Goal: Information Seeking & Learning: Learn about a topic

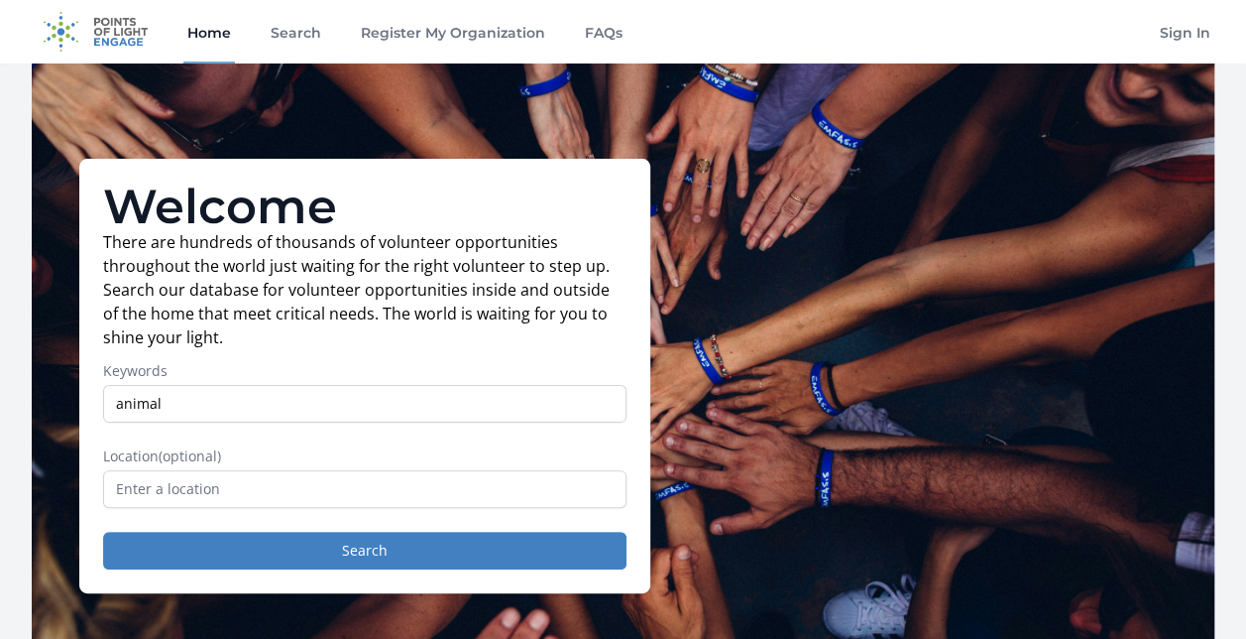
type input "animal"
click at [239, 489] on input "text" at bounding box center [365, 489] width 524 height 38
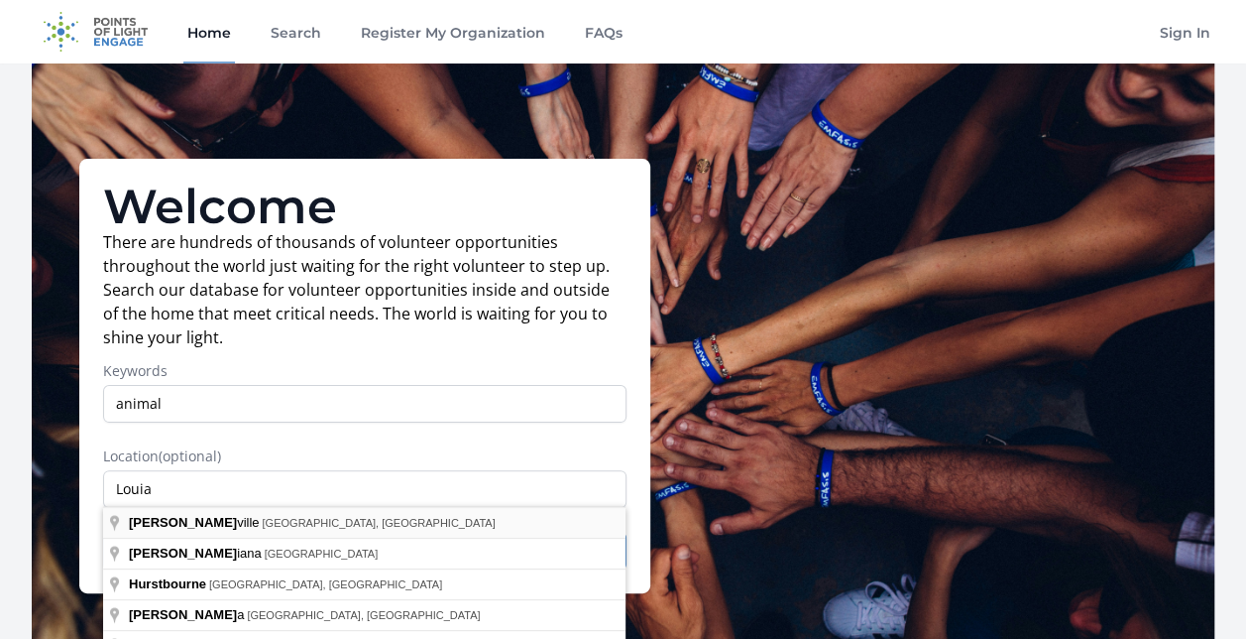
type input "[GEOGRAPHIC_DATA], [GEOGRAPHIC_DATA], [GEOGRAPHIC_DATA]"
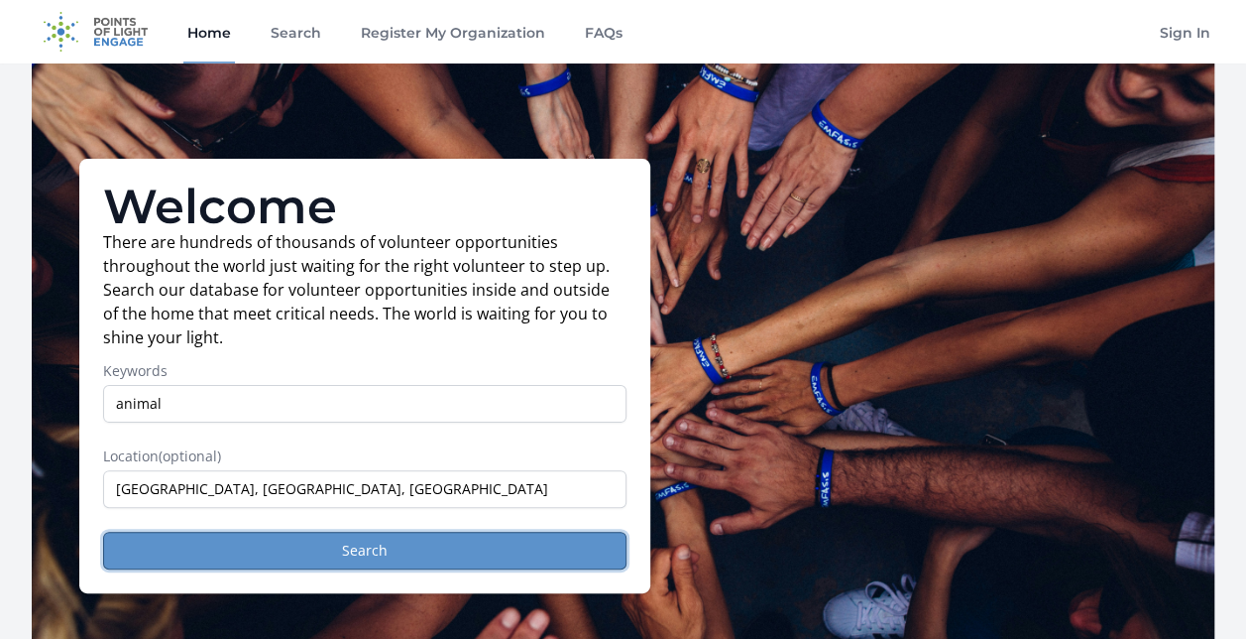
click at [250, 559] on button "Search" at bounding box center [365, 550] width 524 height 38
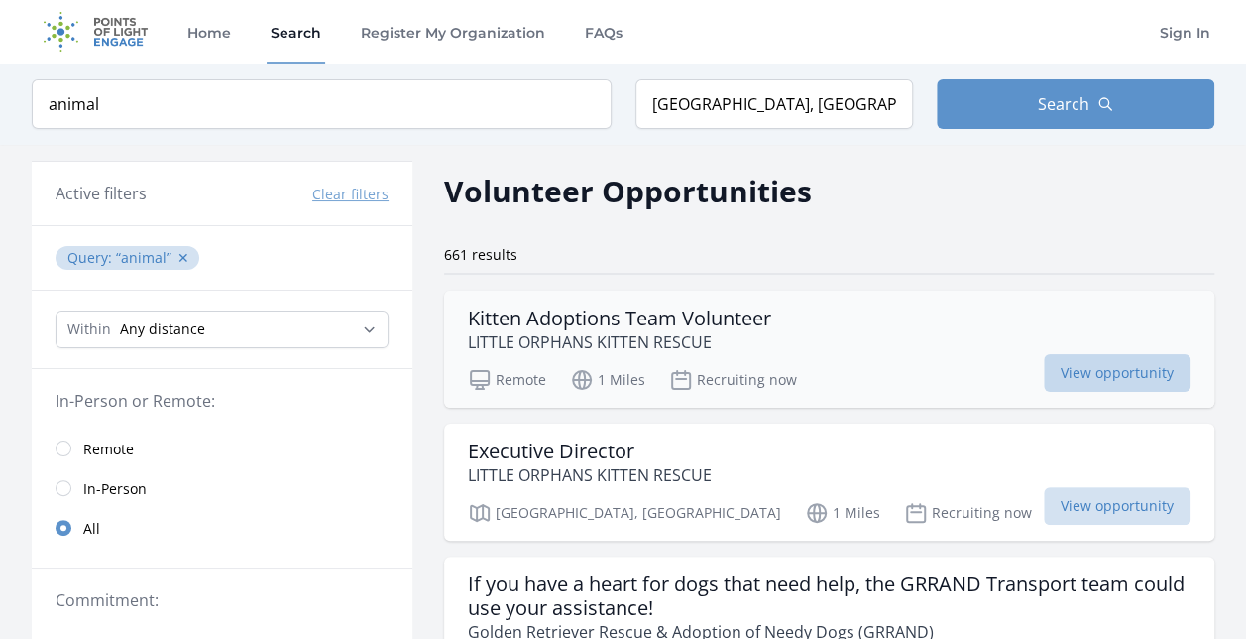
click at [1061, 361] on span "View opportunity" at bounding box center [1117, 373] width 147 height 38
drag, startPoint x: 1252, startPoint y: 97, endPoint x: 1259, endPoint y: 120, distance: 23.8
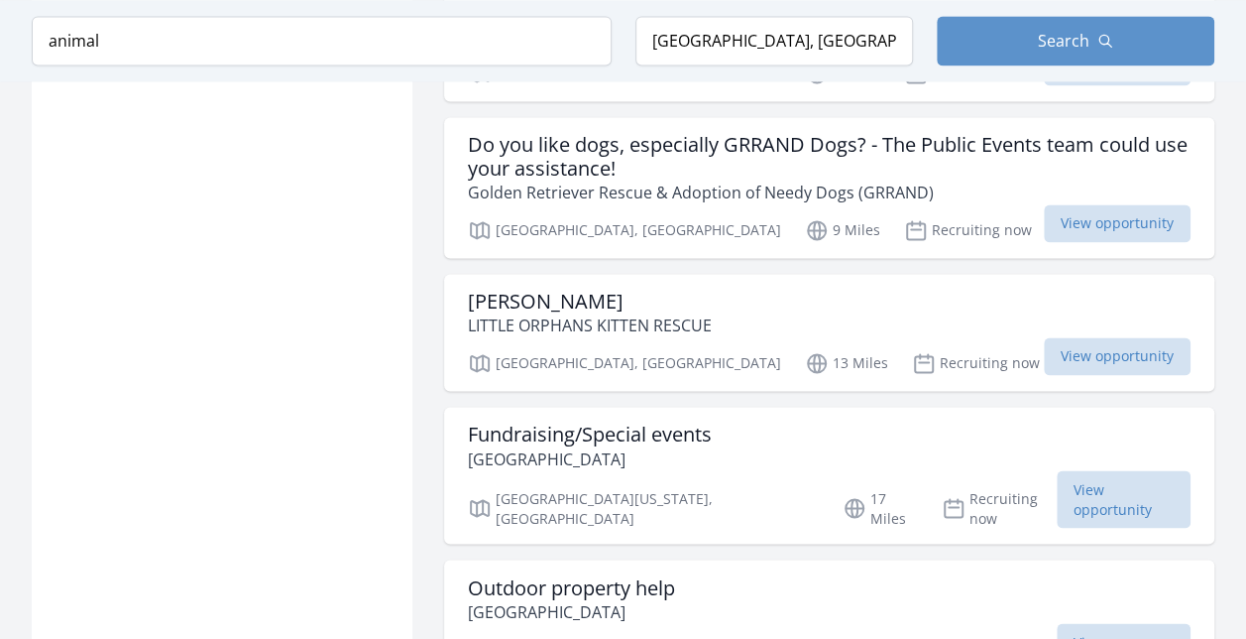
scroll to position [1486, 0]
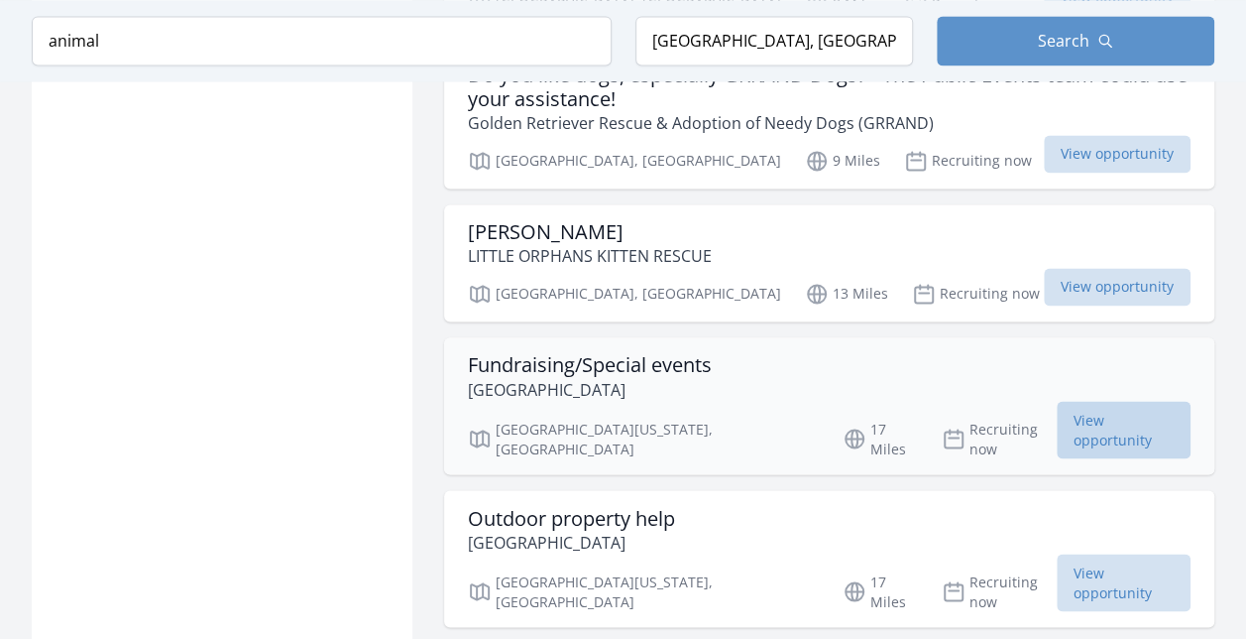
click at [1140, 406] on span "View opportunity" at bounding box center [1124, 430] width 134 height 58
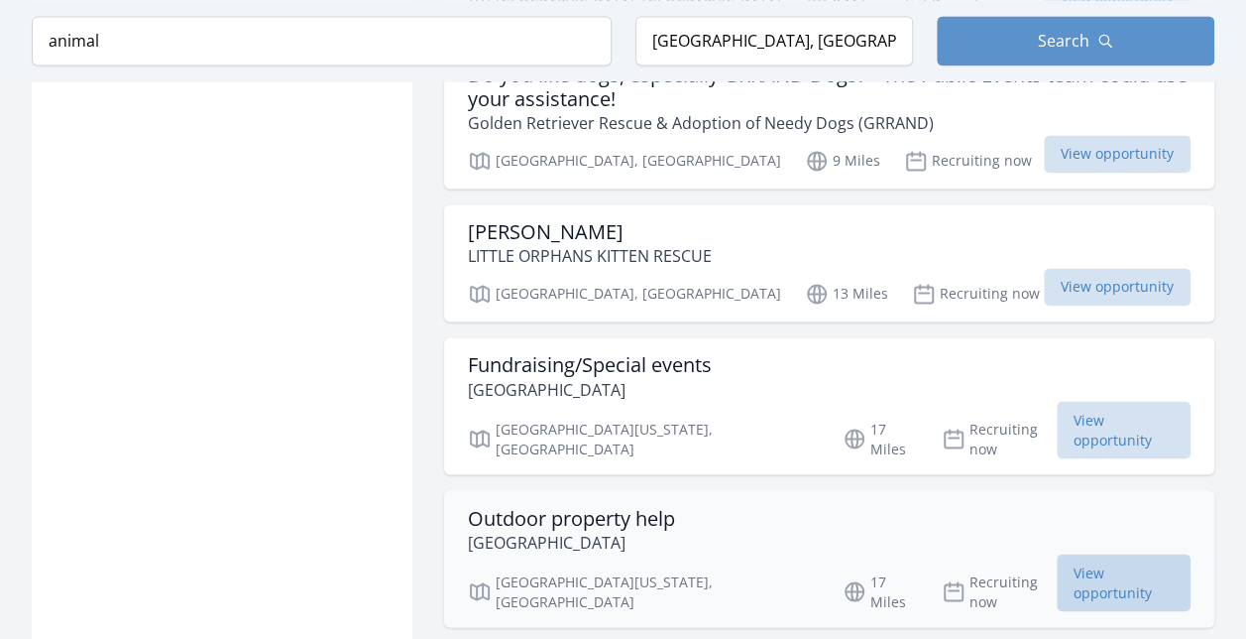
click at [1058, 553] on span "View opportunity" at bounding box center [1124, 582] width 134 height 58
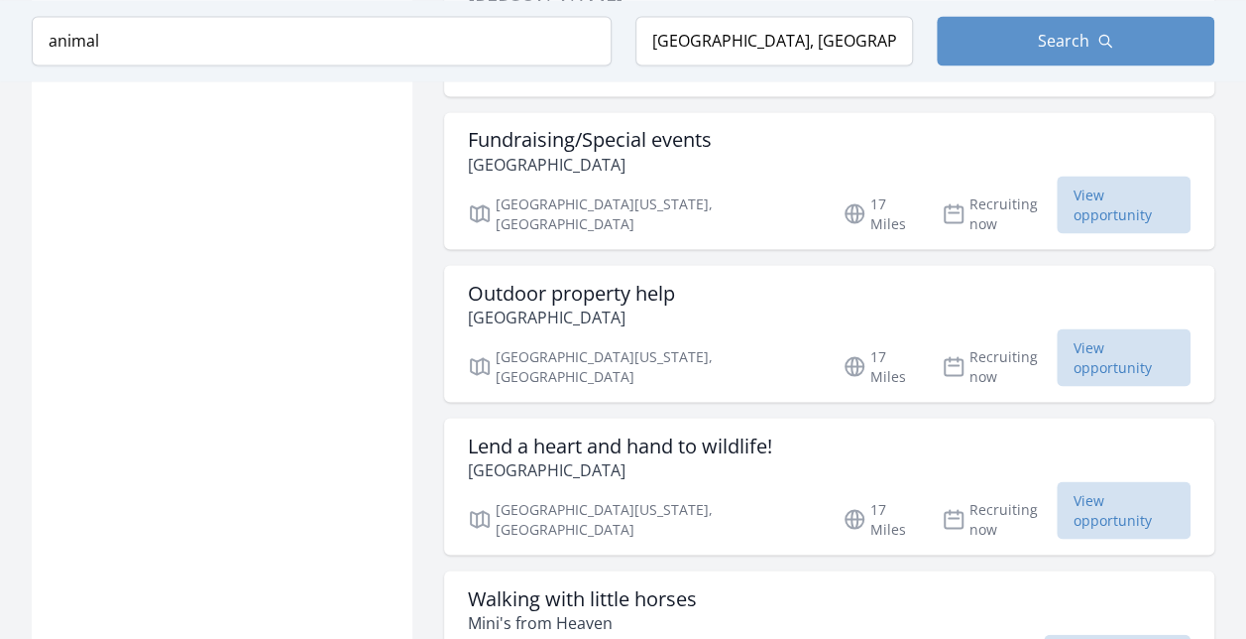
scroll to position [1737, 0]
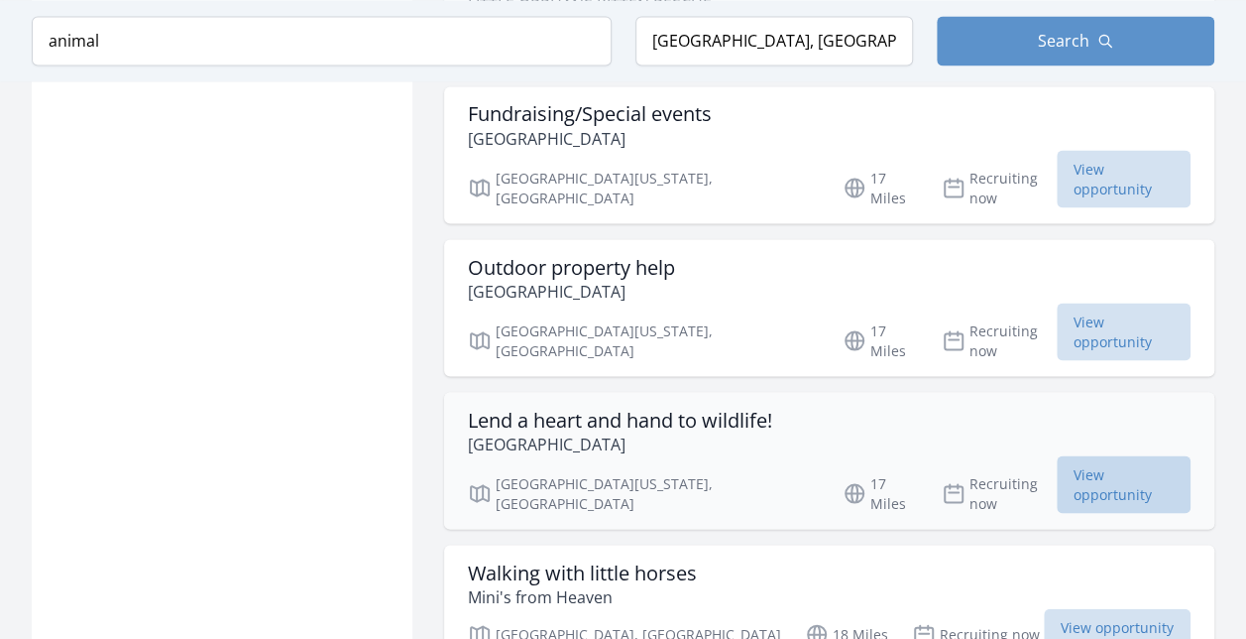
click at [1079, 455] on span "View opportunity" at bounding box center [1124, 484] width 134 height 58
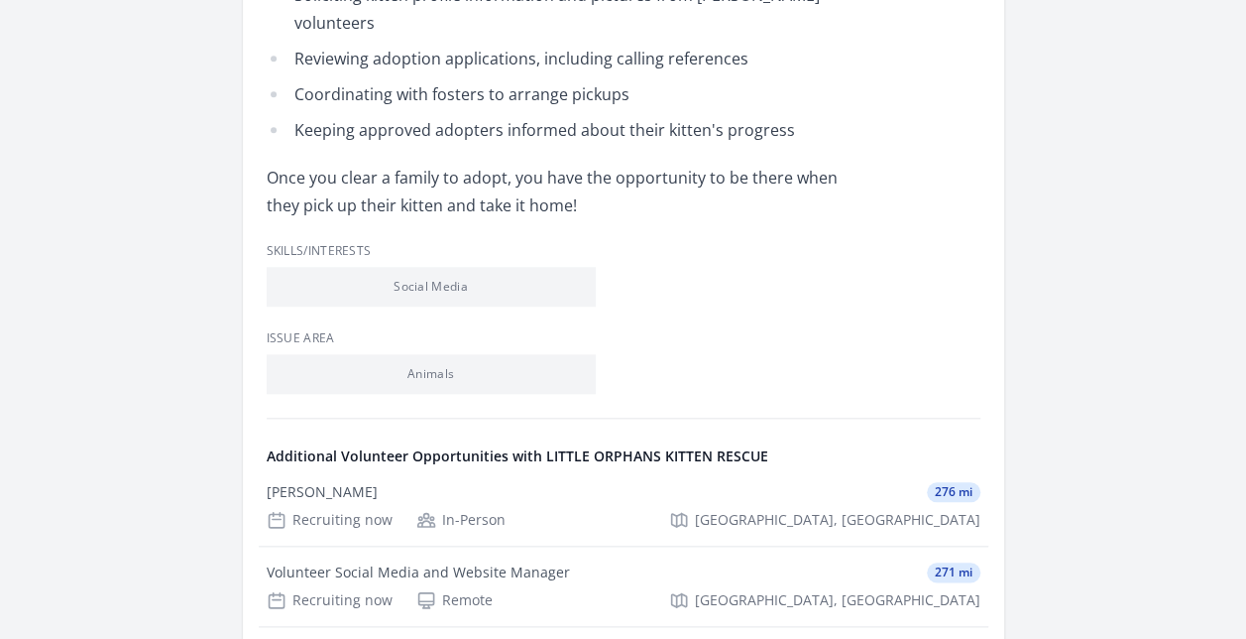
scroll to position [826, 0]
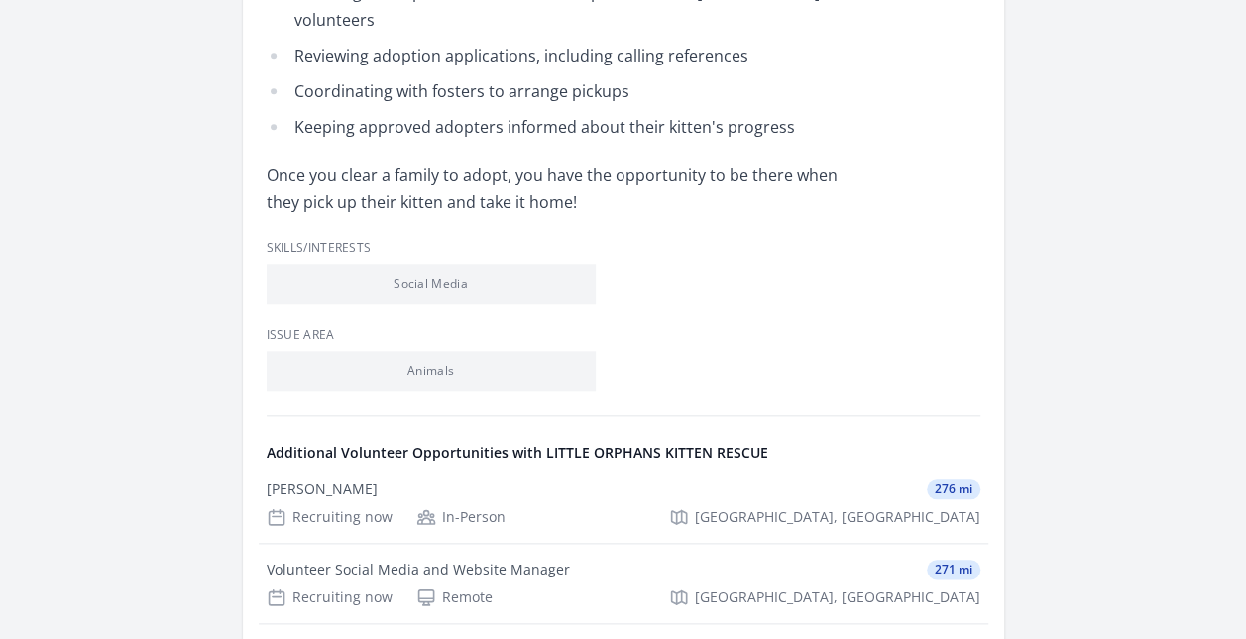
drag, startPoint x: 1253, startPoint y: 355, endPoint x: 1255, endPoint y: 421, distance: 66.5
click at [1245, 421] on html "Home Search Register My Organization FAQs Sign In" at bounding box center [623, 317] width 1246 height 2287
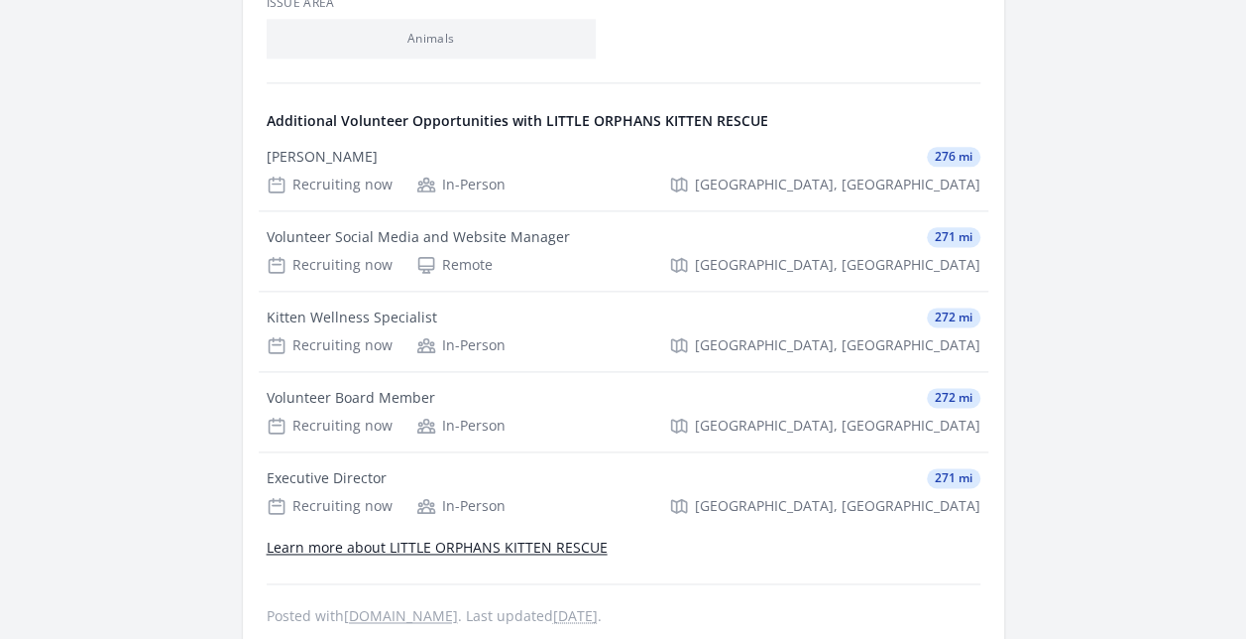
scroll to position [1160, 0]
click at [337, 466] on div "Executive Director" at bounding box center [327, 476] width 120 height 20
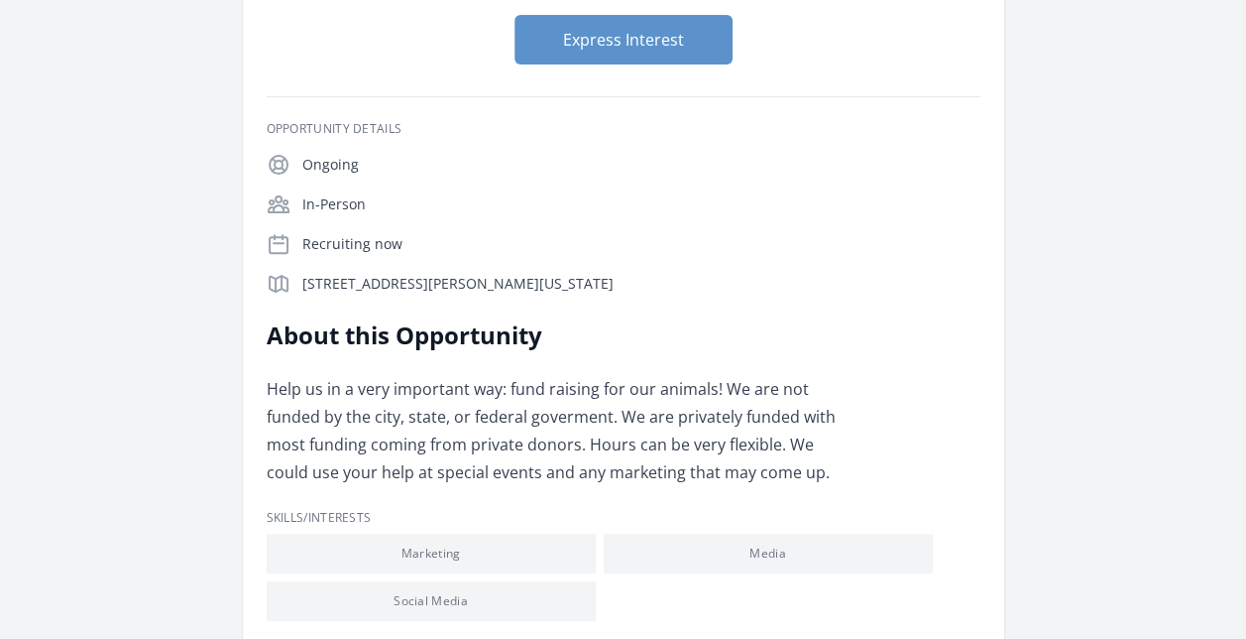
scroll to position [241, 0]
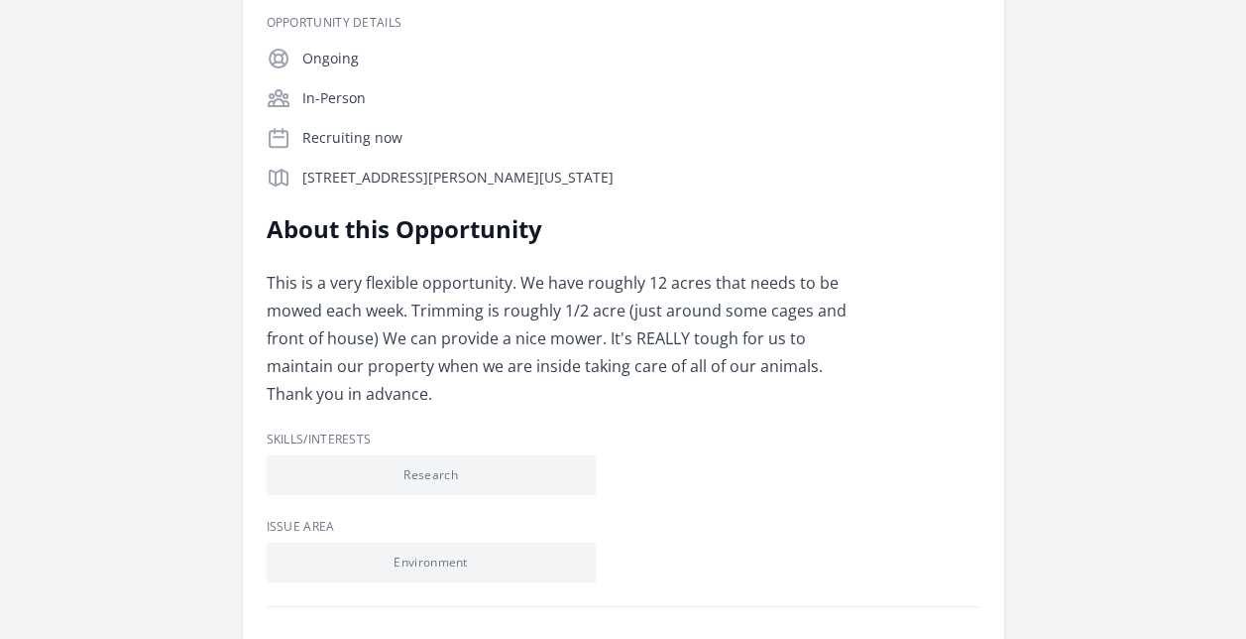
scroll to position [343, 0]
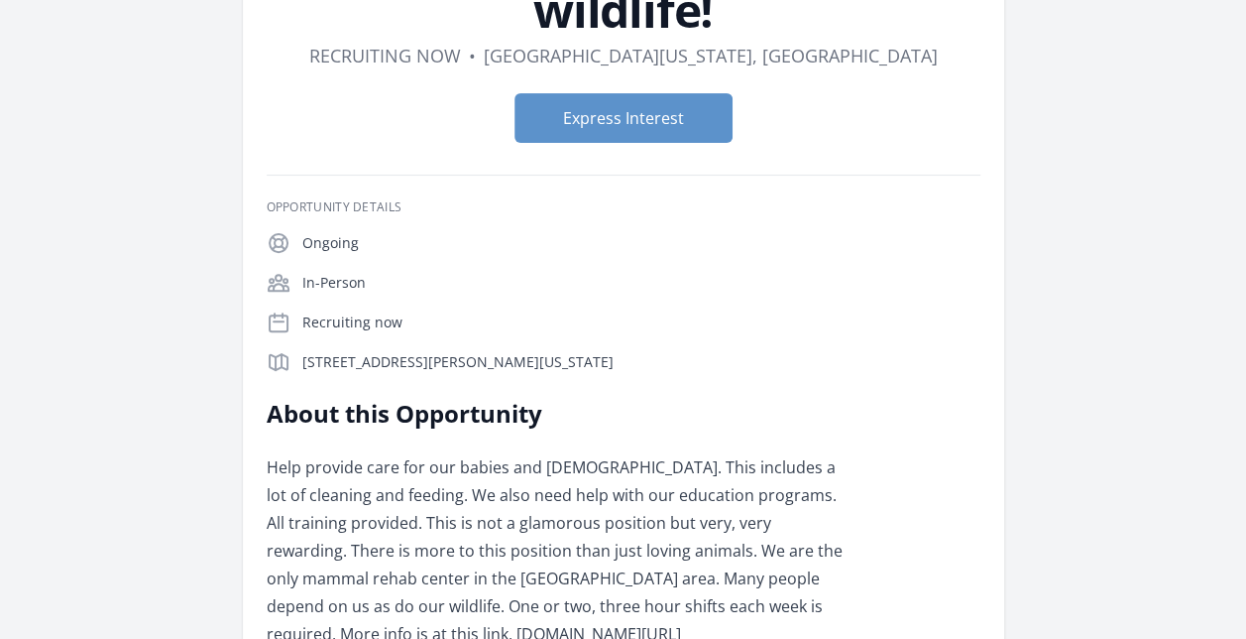
scroll to position [214, 0]
